Goal: Task Accomplishment & Management: Use online tool/utility

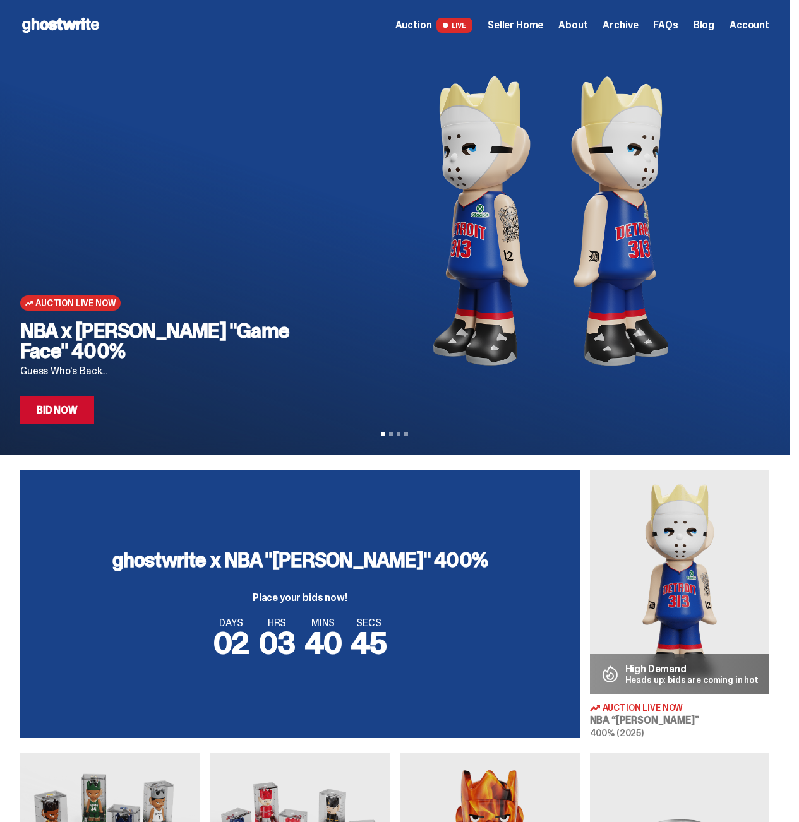
click at [529, 27] on span "Seller Home" at bounding box center [516, 25] width 56 height 10
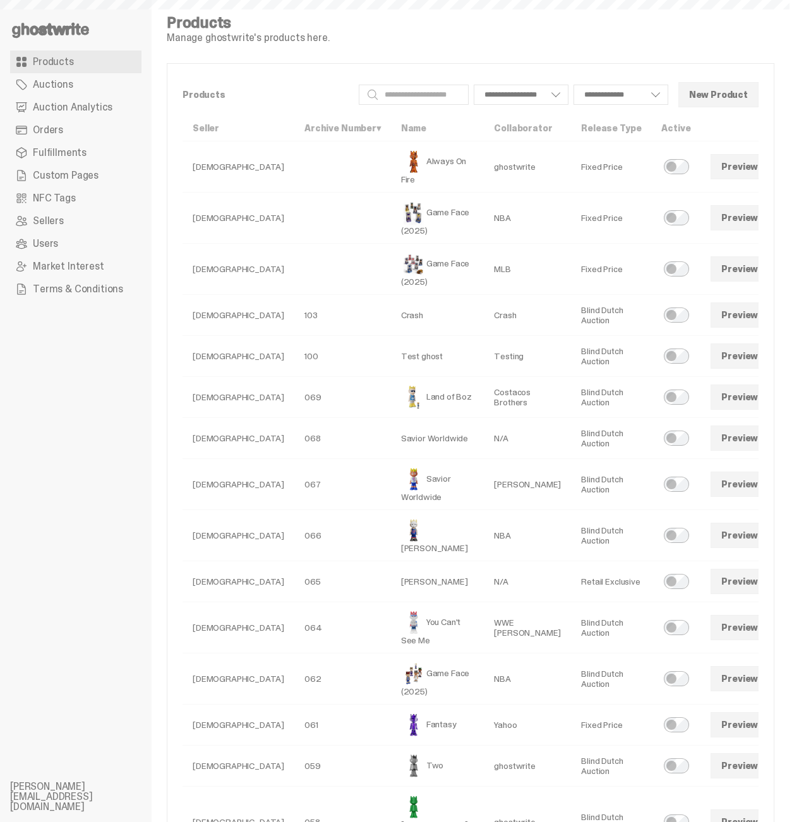
select select
click at [80, 100] on link "Auction Analytics" at bounding box center [75, 107] width 131 height 23
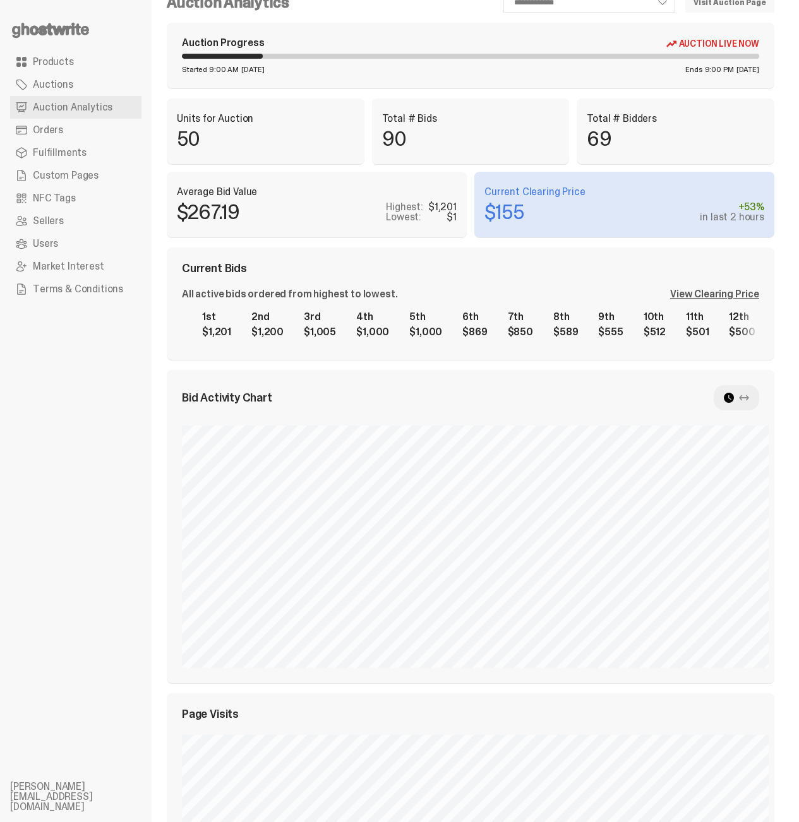
scroll to position [558, 0]
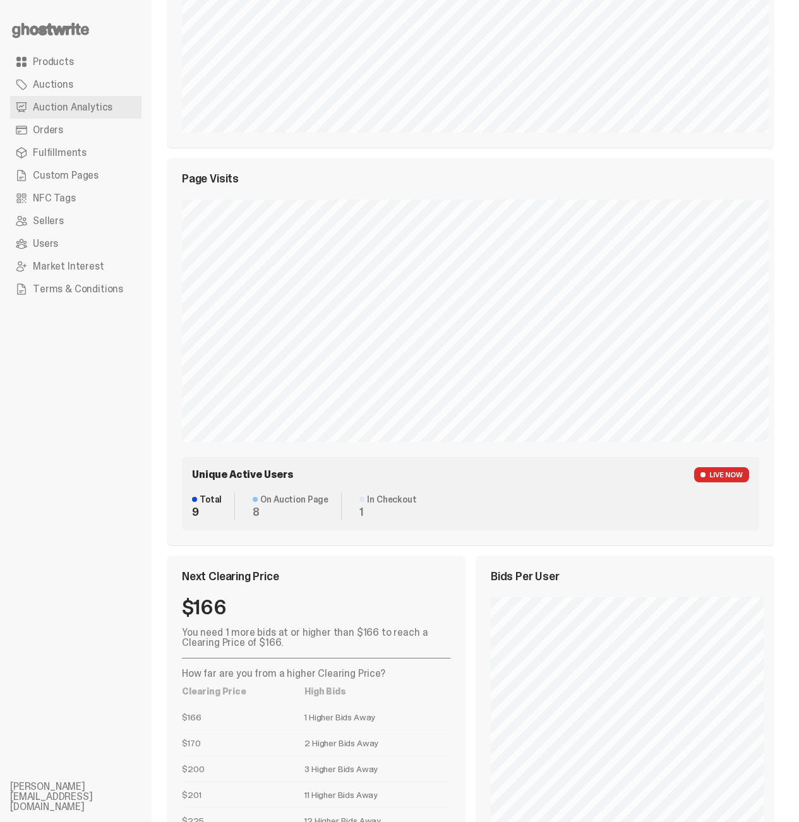
click at [99, 403] on ul "Products Auctions Auction Analytics Orders Fulfillments Custom Pages NFC Tags S…" at bounding box center [76, 411] width 152 height 822
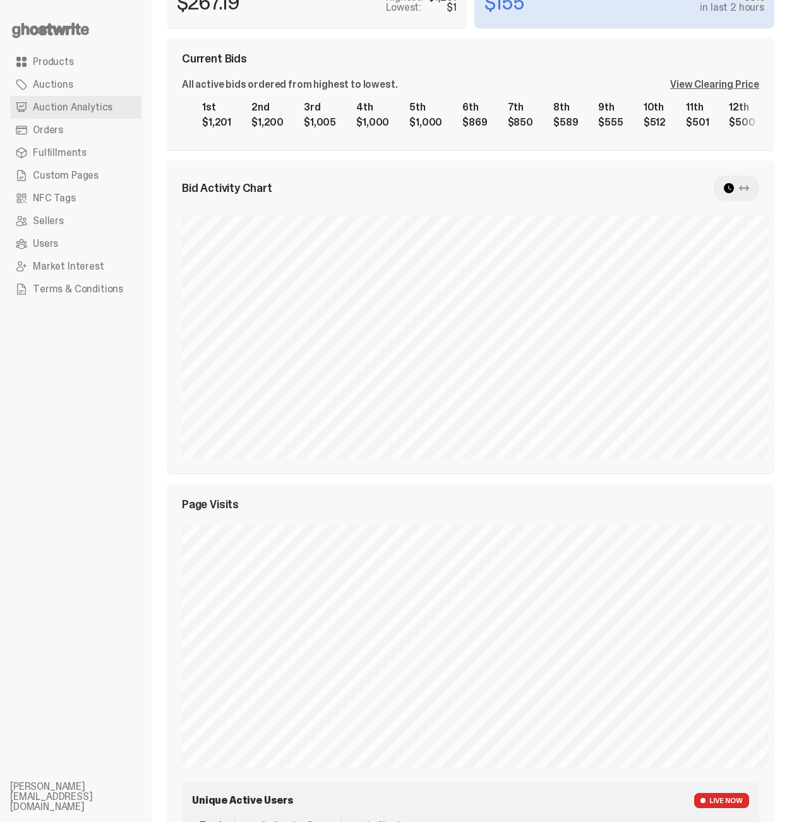
scroll to position [0, 0]
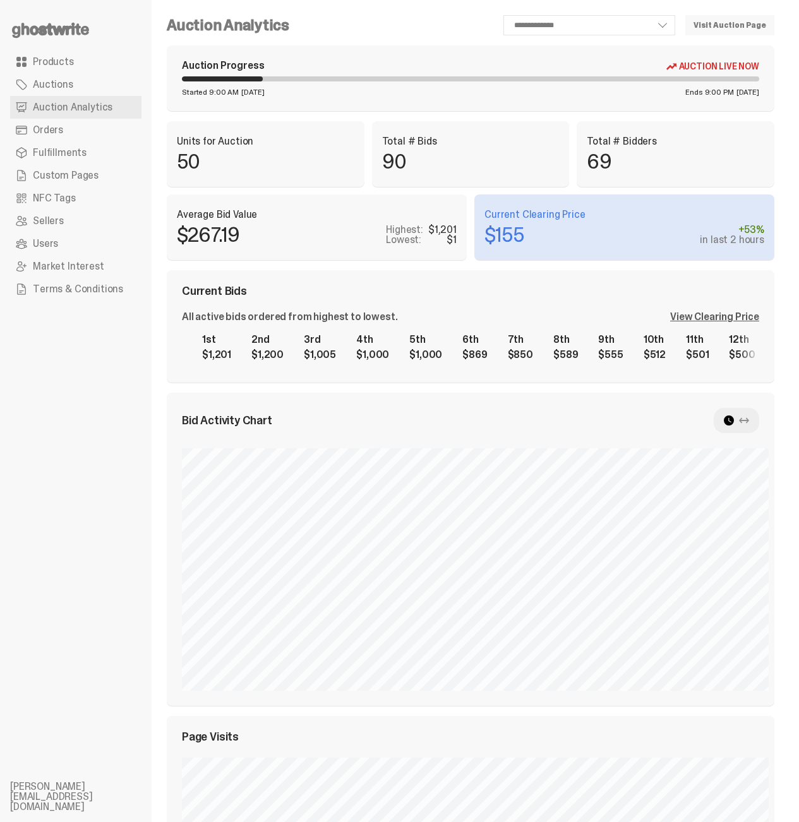
click at [116, 432] on ul "Products Auctions Auction Analytics Orders Fulfillments Custom Pages NFC Tags S…" at bounding box center [76, 411] width 152 height 822
click at [94, 386] on ul "Products Auctions Auction Analytics Orders Fulfillments Custom Pages NFC Tags S…" at bounding box center [76, 411] width 152 height 822
select select "**"
